Goal: Obtain resource: Obtain resource

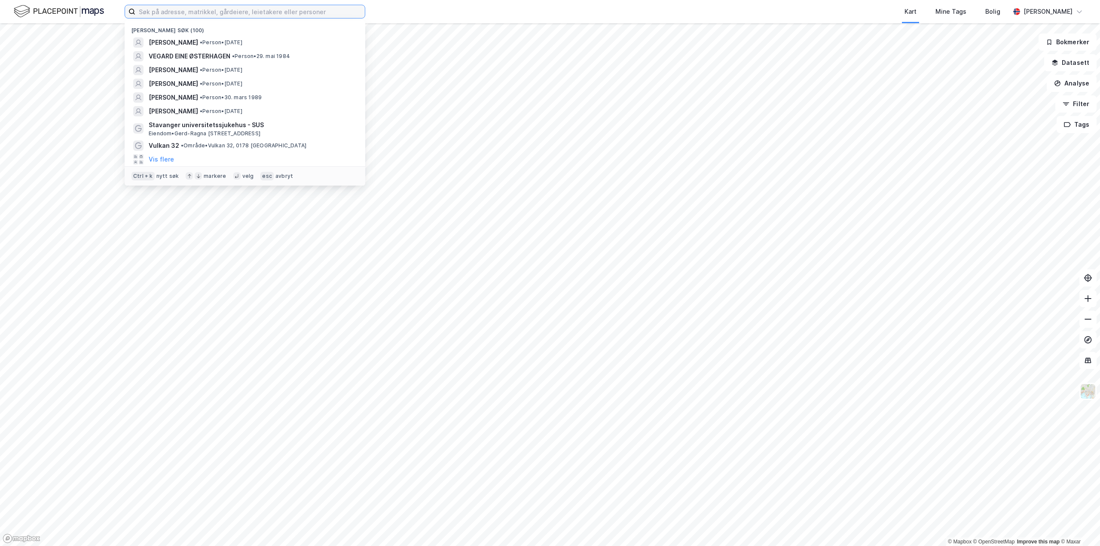
click at [314, 9] on input at bounding box center [249, 11] width 229 height 13
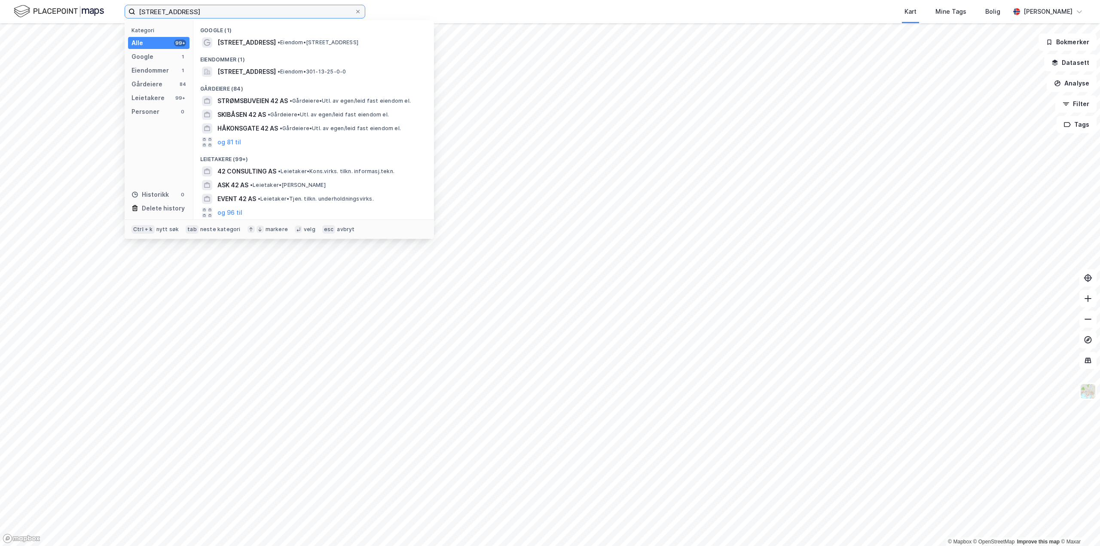
type input "[STREET_ADDRESS]"
click at [287, 33] on div "Google (1)" at bounding box center [313, 27] width 241 height 15
click at [289, 40] on span "• Eiendom • [STREET_ADDRESS]" at bounding box center [318, 42] width 81 height 7
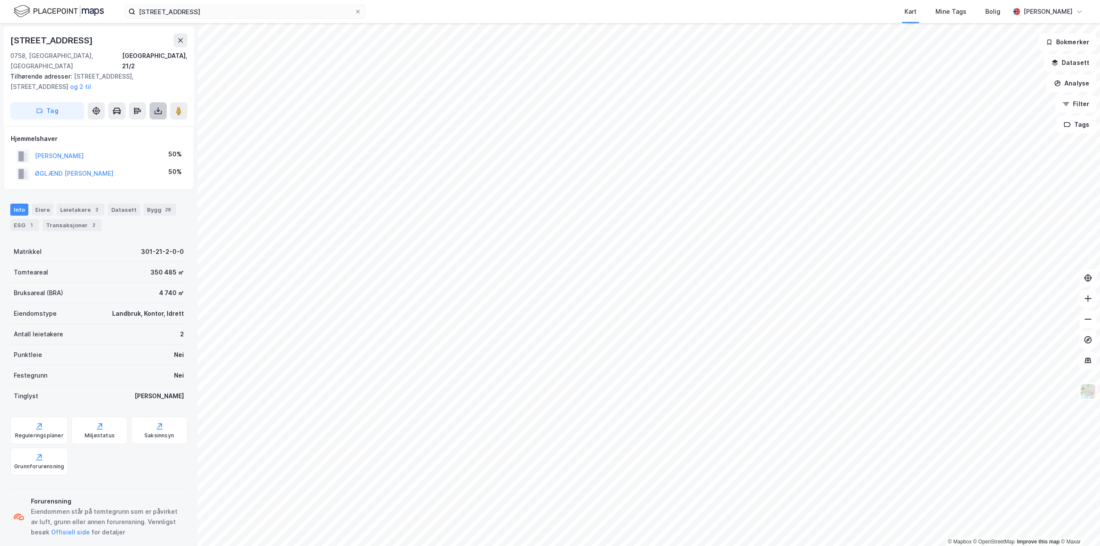
click at [163, 102] on button at bounding box center [158, 110] width 17 height 17
click at [144, 121] on div "Last ned grunnbok" at bounding box center [121, 128] width 92 height 14
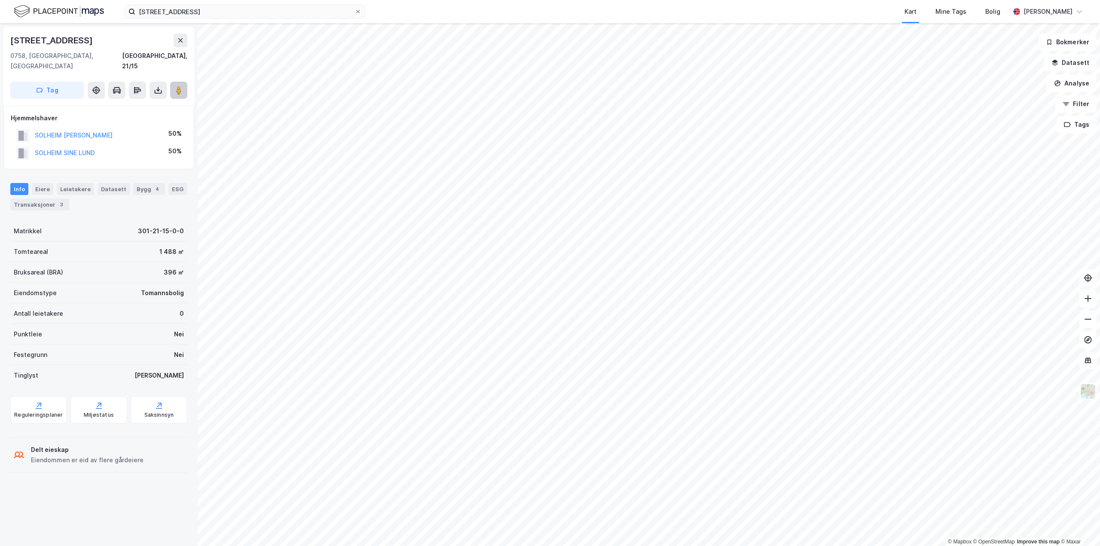
click at [174, 86] on icon at bounding box center [178, 90] width 9 height 9
